Goal: Find specific page/section: Find specific page/section

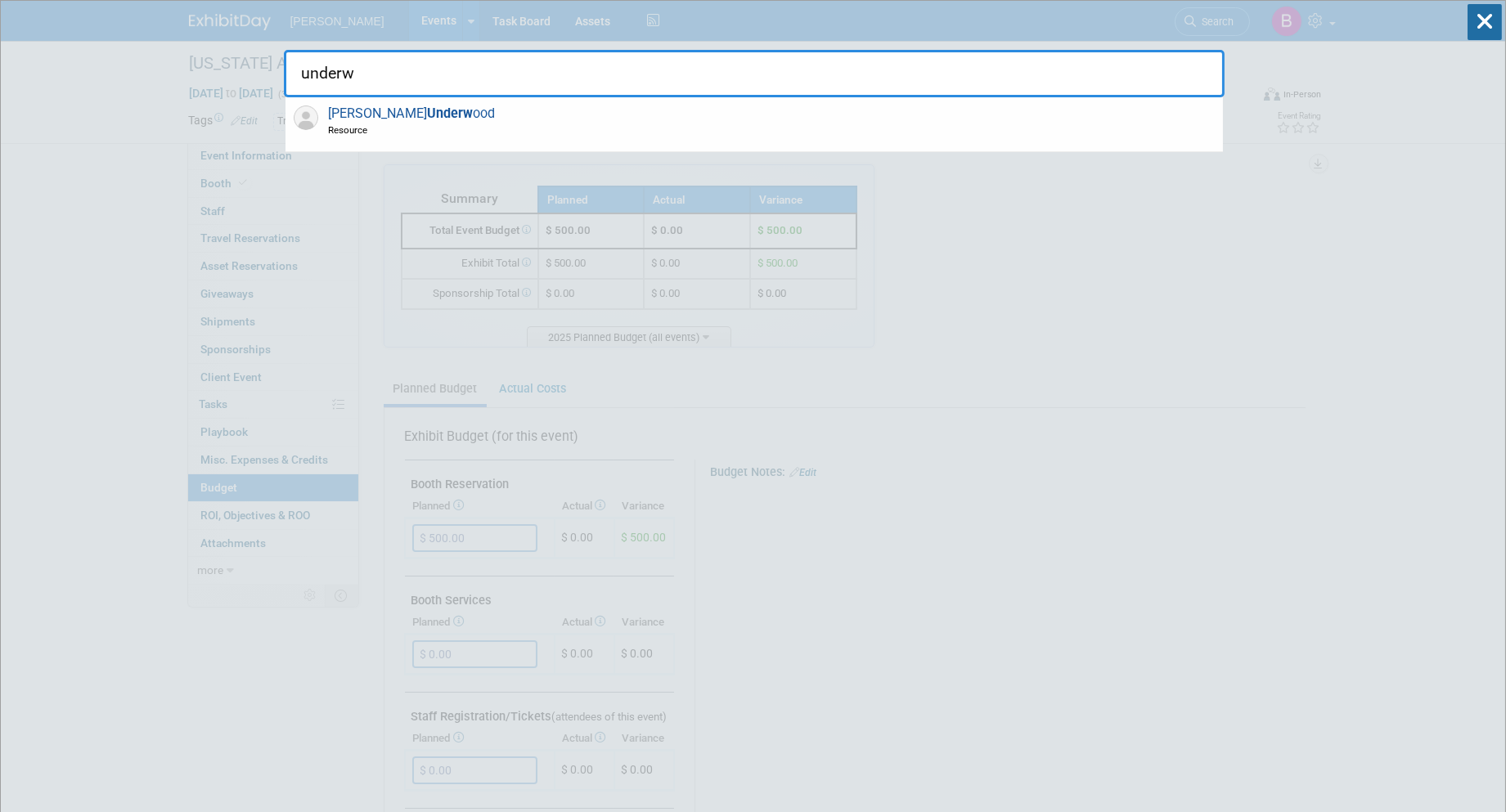
drag, startPoint x: 242, startPoint y: 71, endPoint x: 136, endPoint y: 70, distance: 106.0
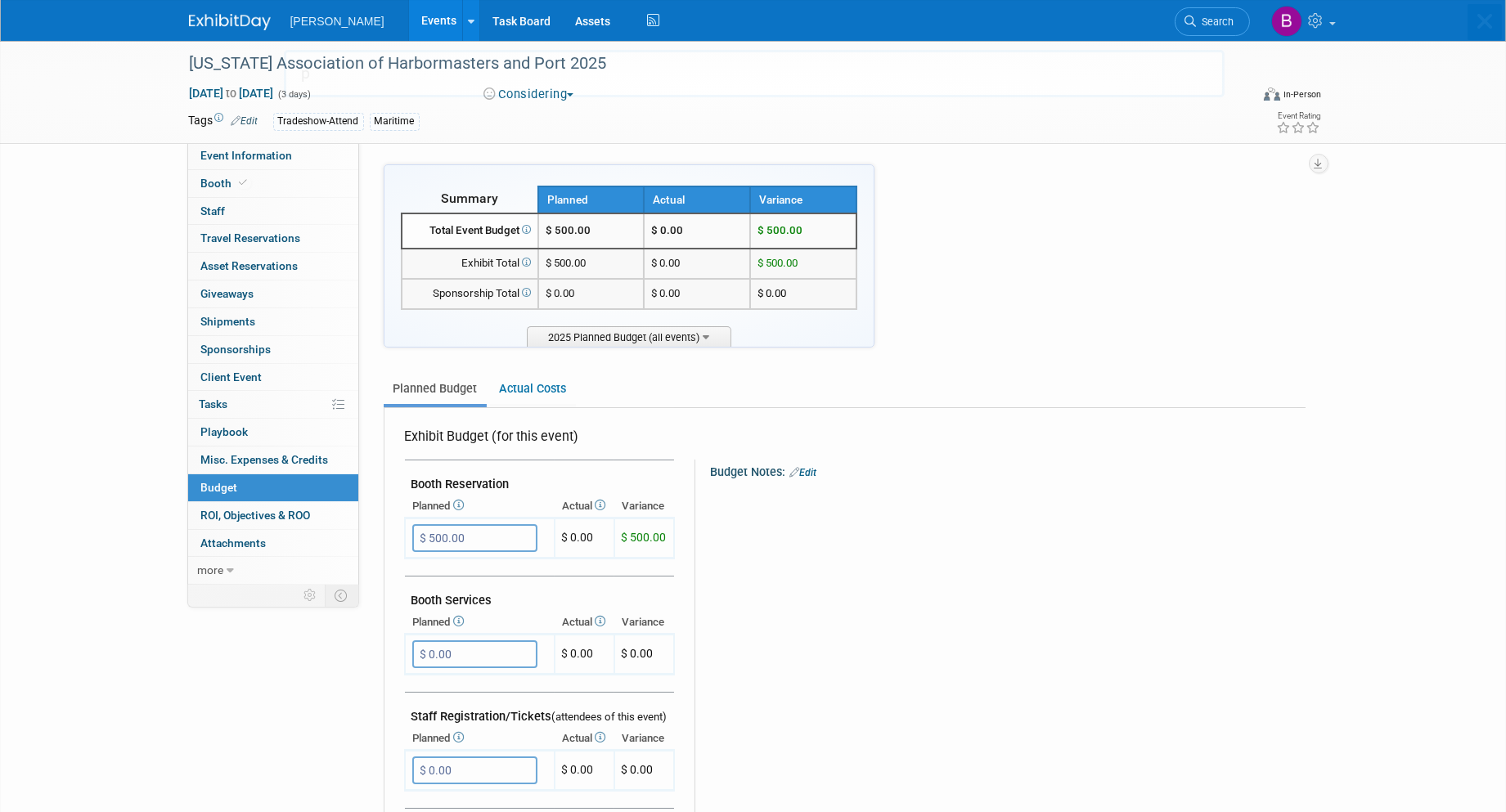
type input "p"
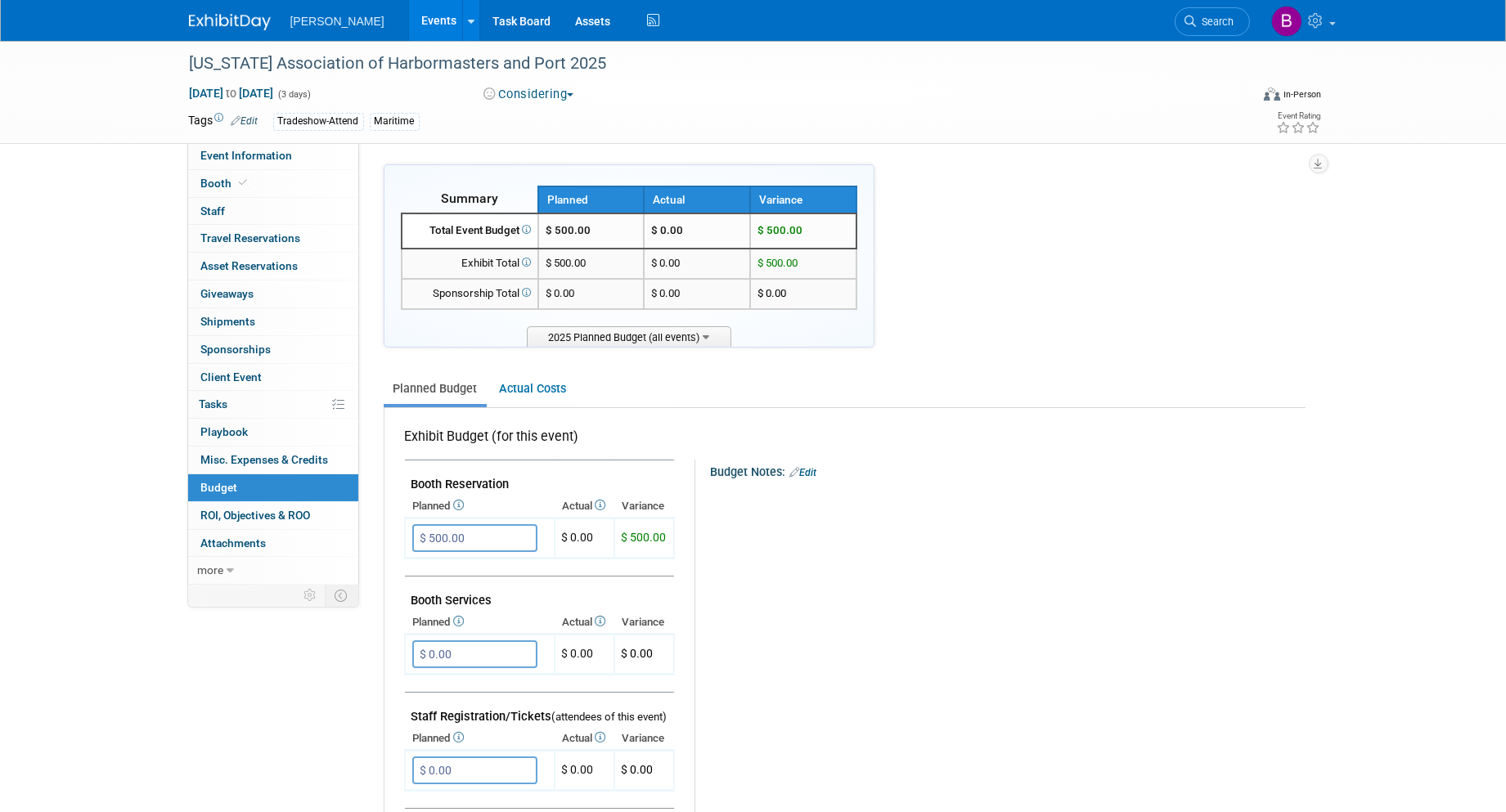
click at [1209, 17] on span "Search" at bounding box center [1216, 22] width 37 height 12
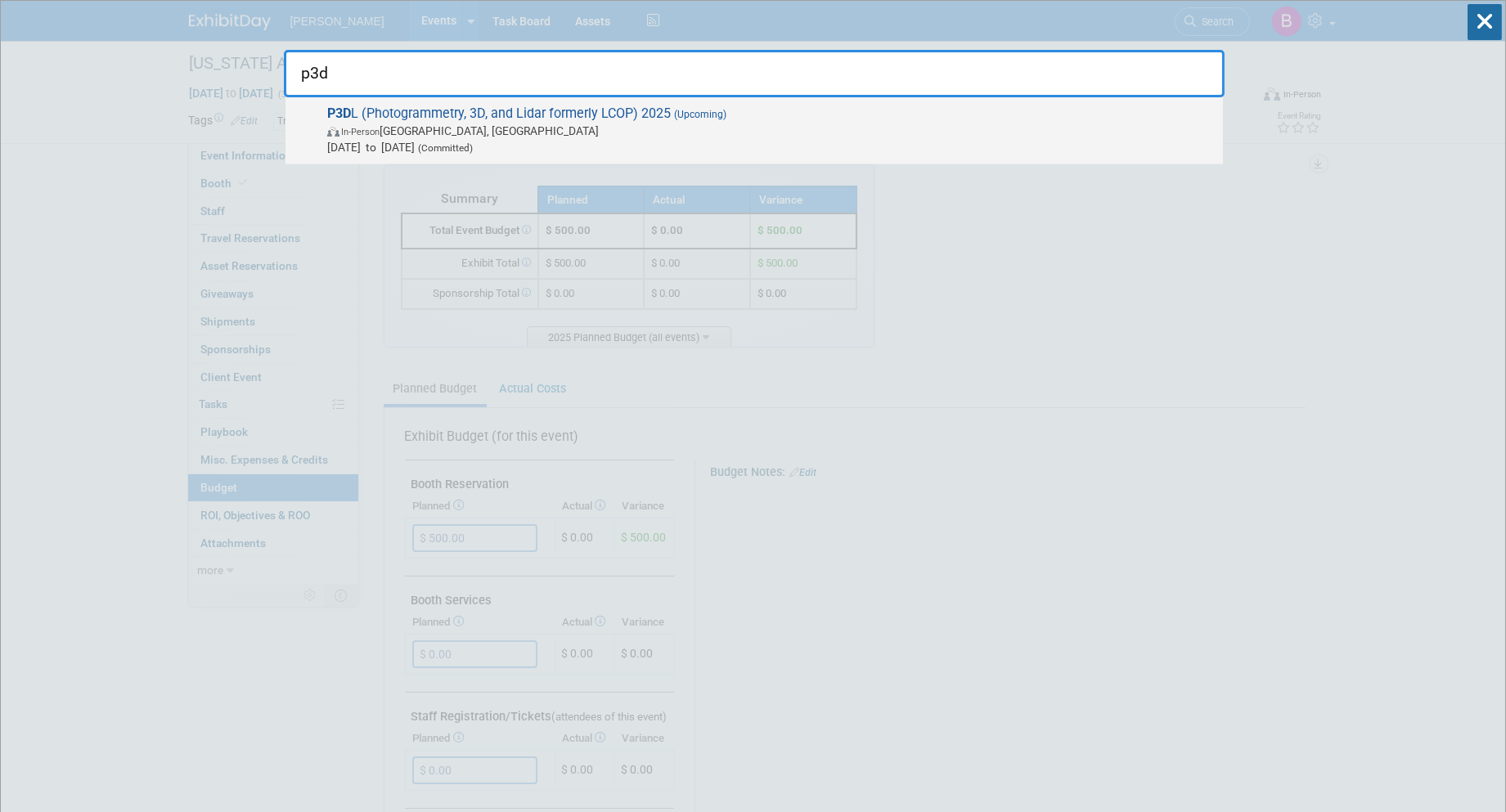
type input "p3d"
click at [798, 123] on span "In-Person [GEOGRAPHIC_DATA], [GEOGRAPHIC_DATA]" at bounding box center [771, 131] width 888 height 17
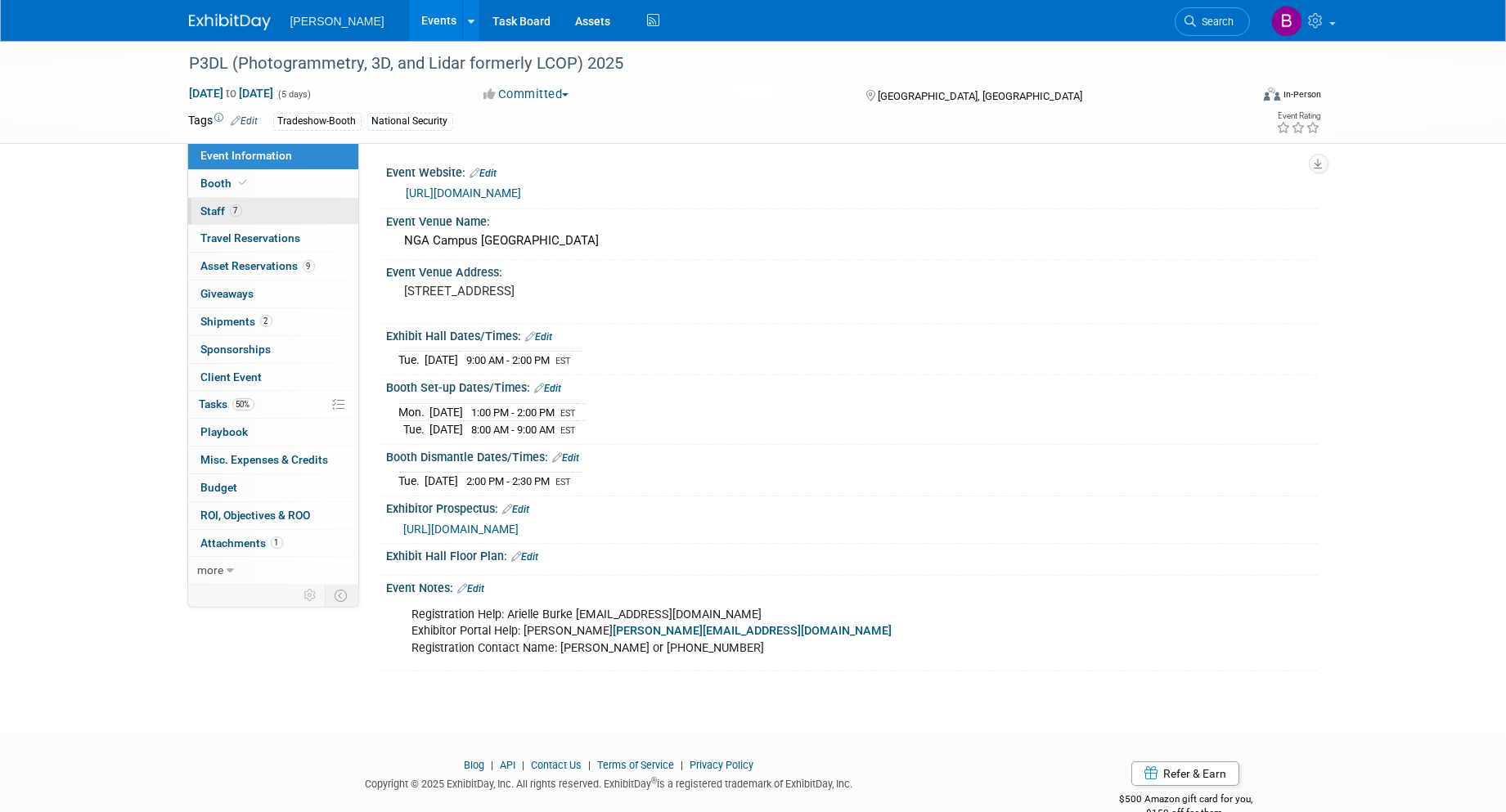
click at [279, 209] on link "7 Staff 7" at bounding box center [273, 211] width 170 height 27
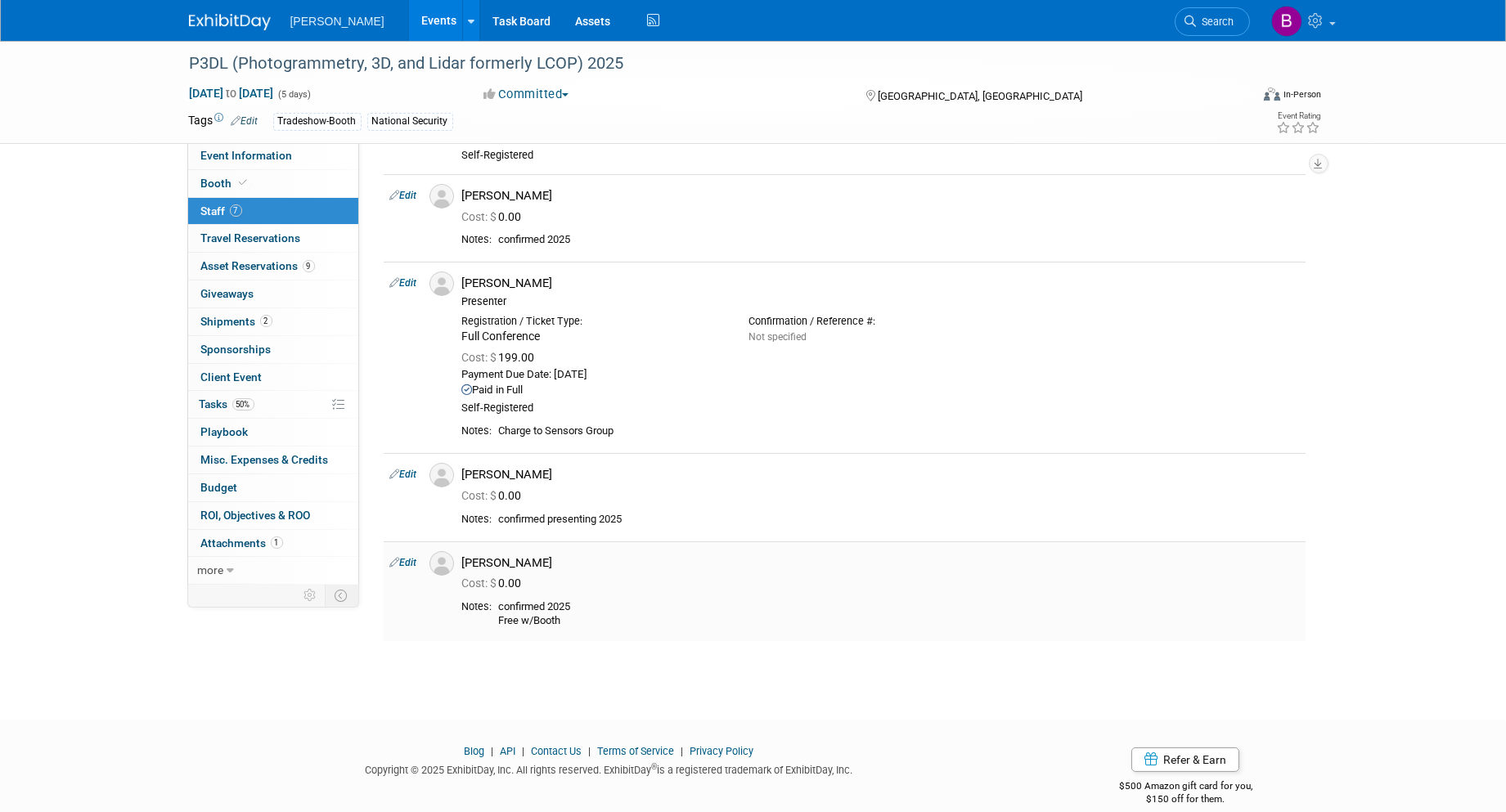
scroll to position [477, 0]
